Goal: Find specific page/section: Find specific page/section

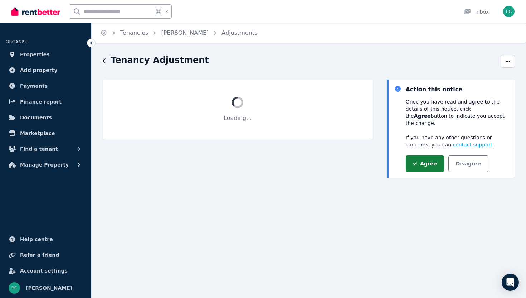
click at [413, 161] on icon "button" at bounding box center [415, 163] width 4 height 5
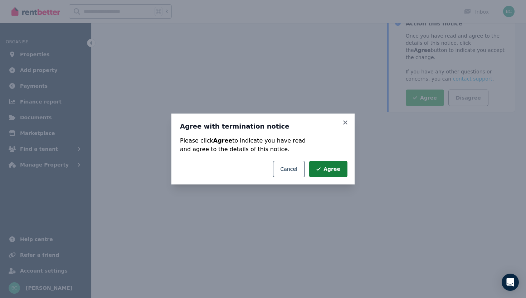
click at [331, 162] on button "Agree" at bounding box center [328, 169] width 38 height 16
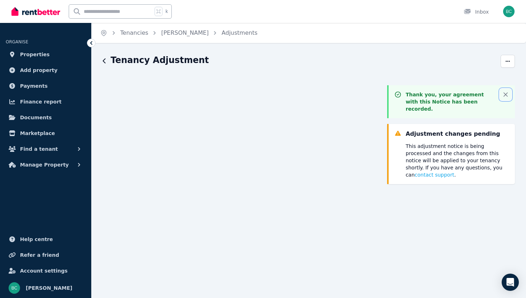
click at [507, 94] on icon "button" at bounding box center [505, 94] width 7 height 7
